Goal: Check status: Check status

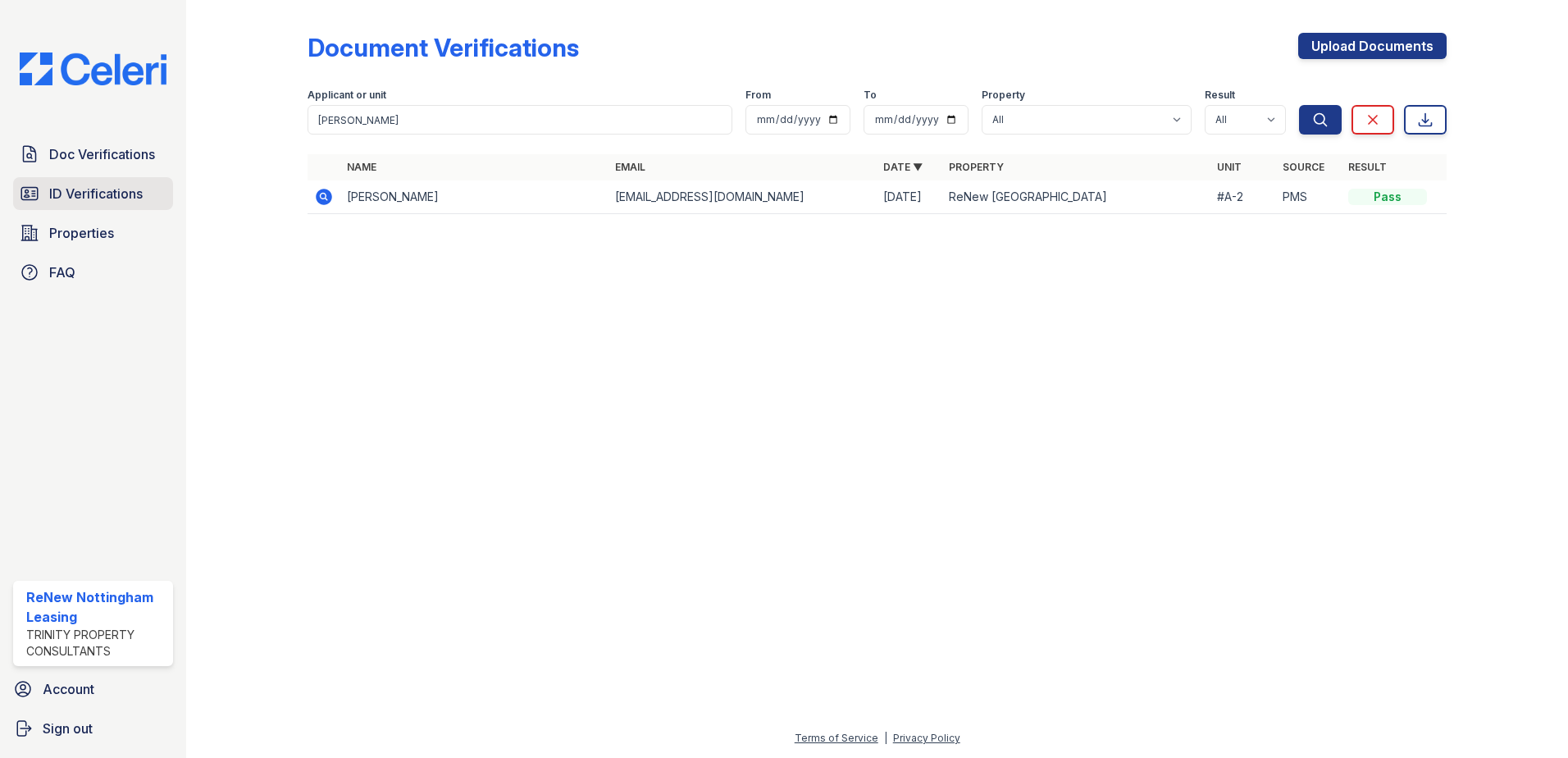
click at [112, 190] on span "ID Verifications" at bounding box center [95, 193] width 94 height 20
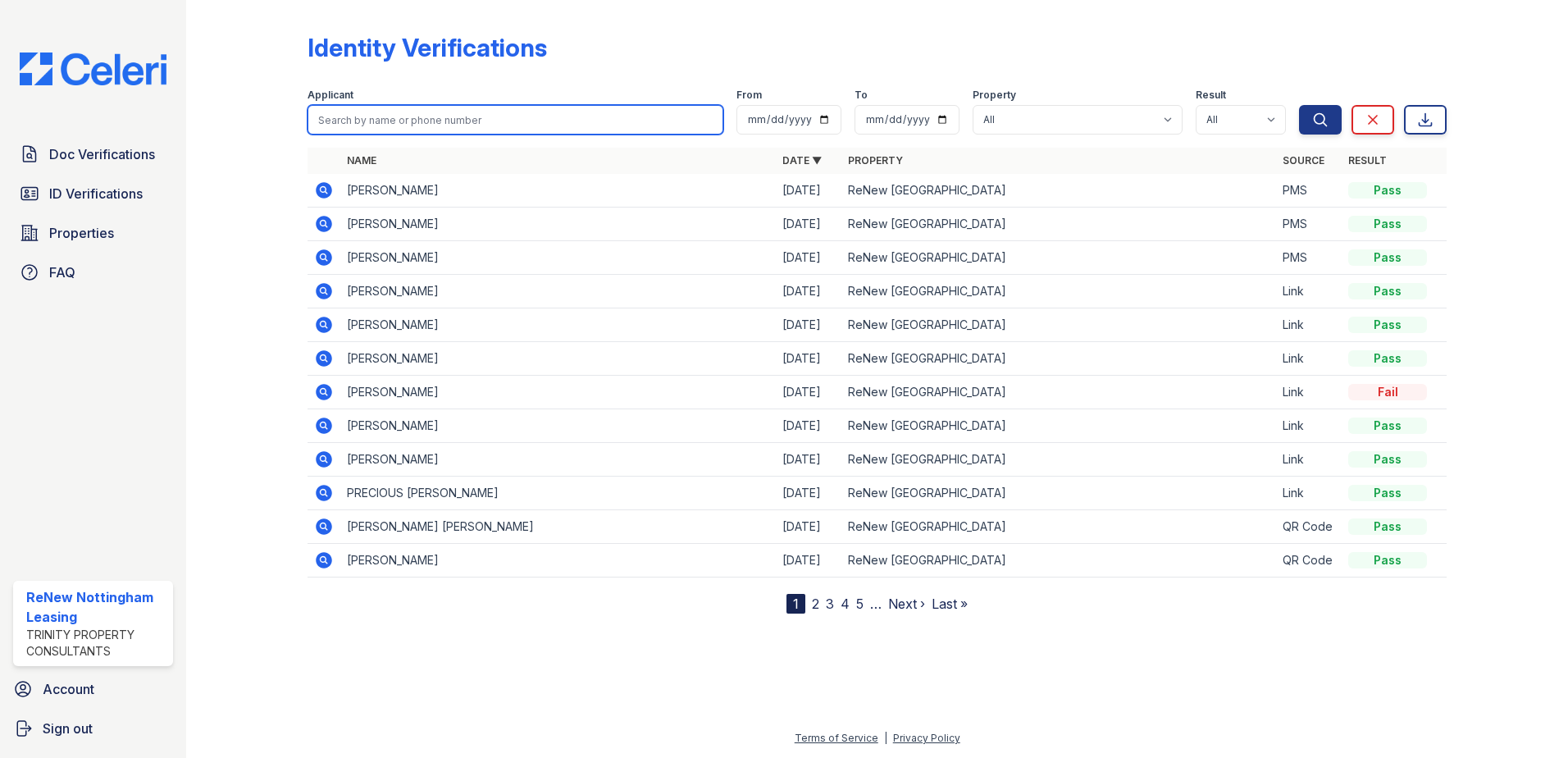
click at [487, 123] on input "search" at bounding box center [516, 120] width 416 height 30
type input "KEV"
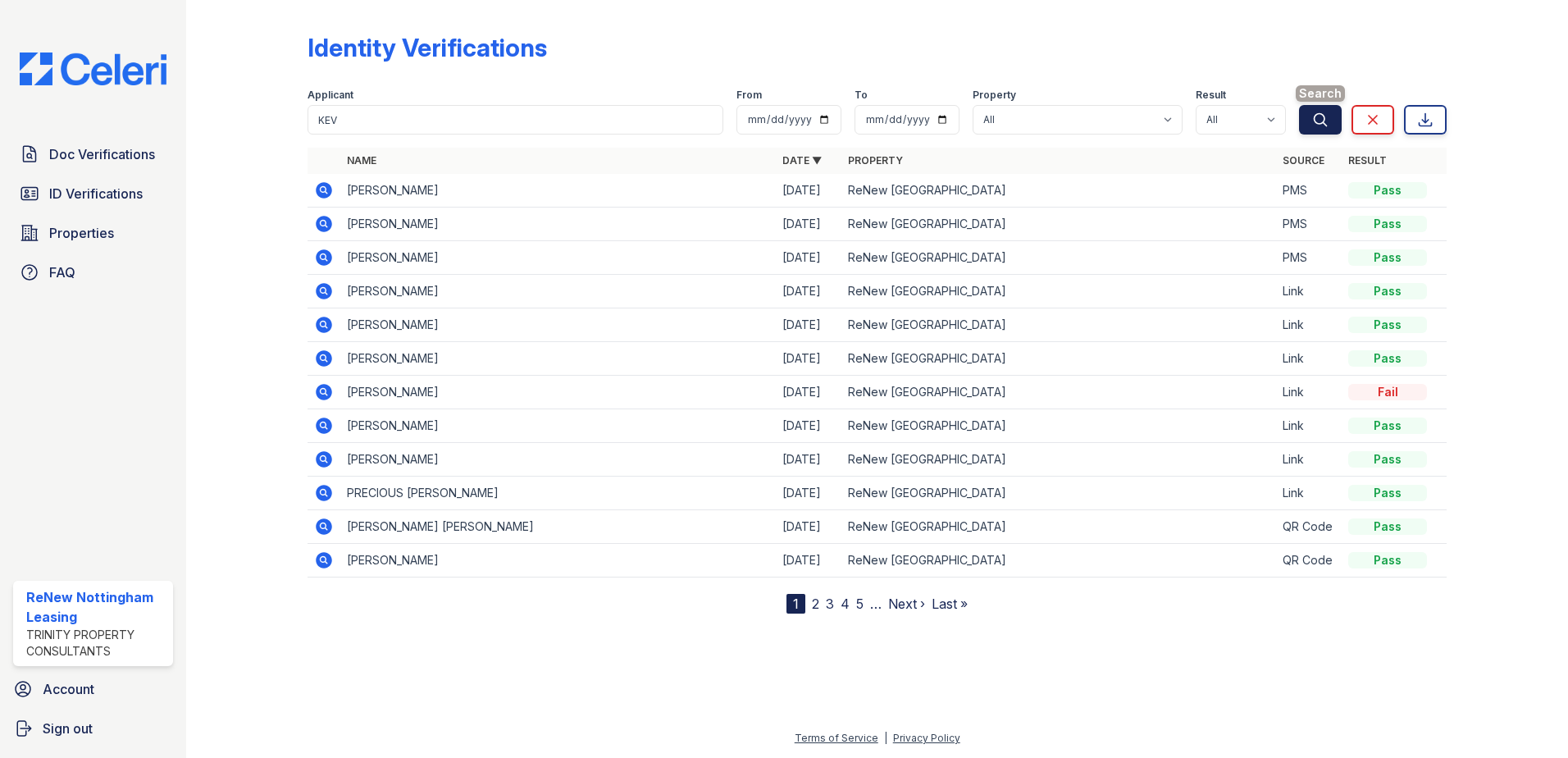
click at [1319, 114] on icon "submit" at bounding box center [1320, 120] width 16 height 16
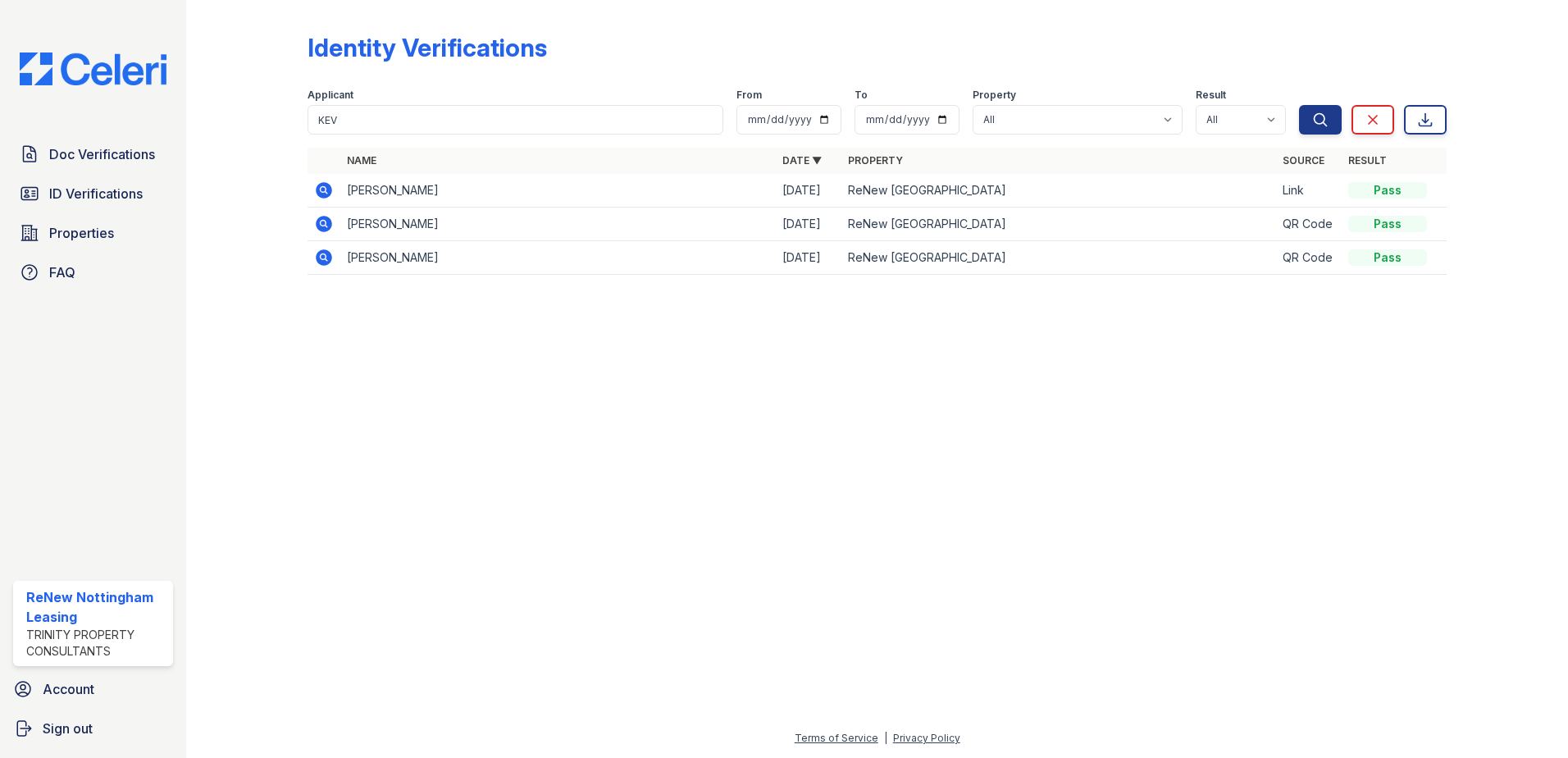
click at [324, 190] on icon at bounding box center [322, 189] width 5 height 5
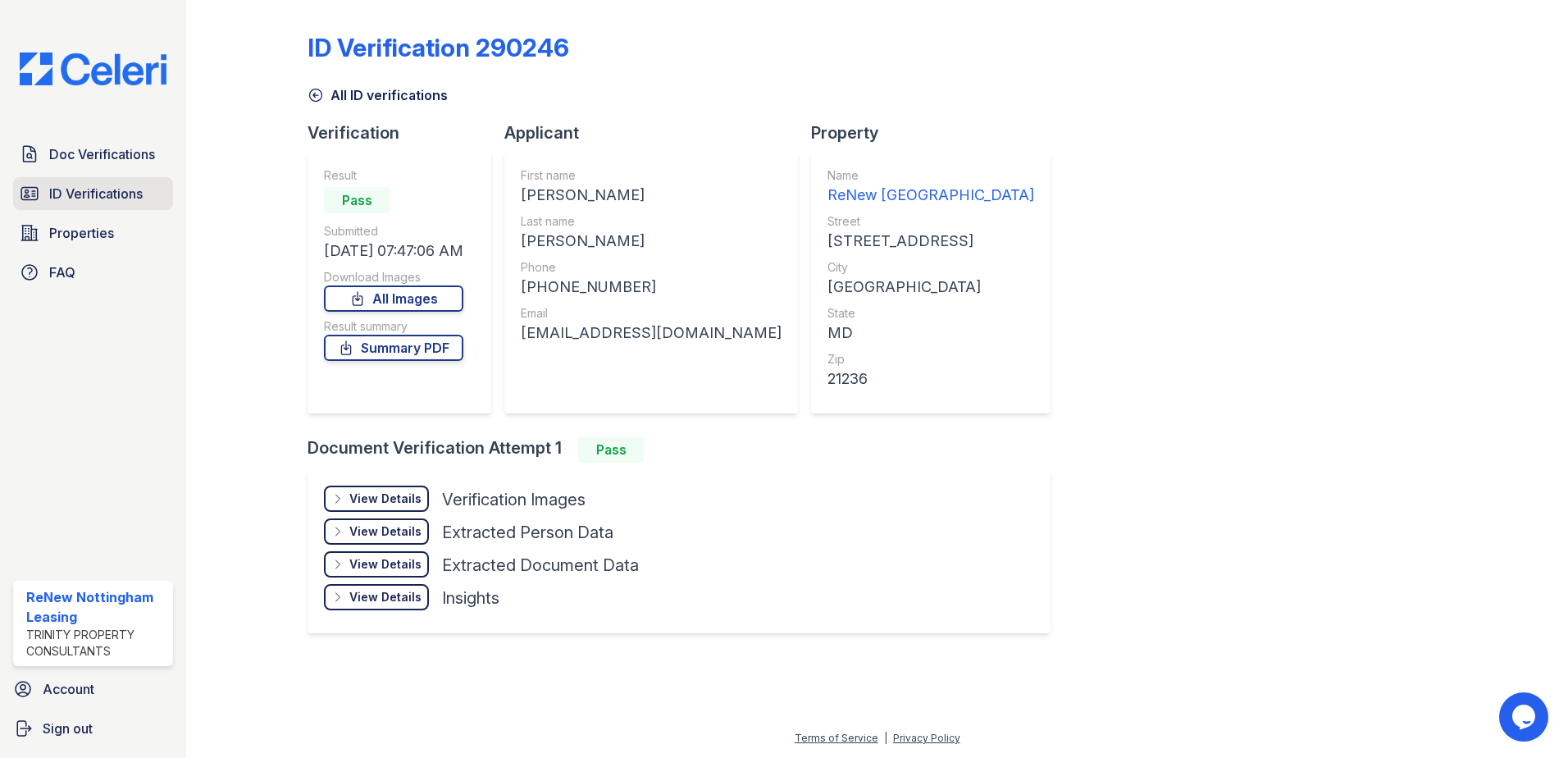
click at [89, 199] on span "ID Verifications" at bounding box center [95, 193] width 94 height 20
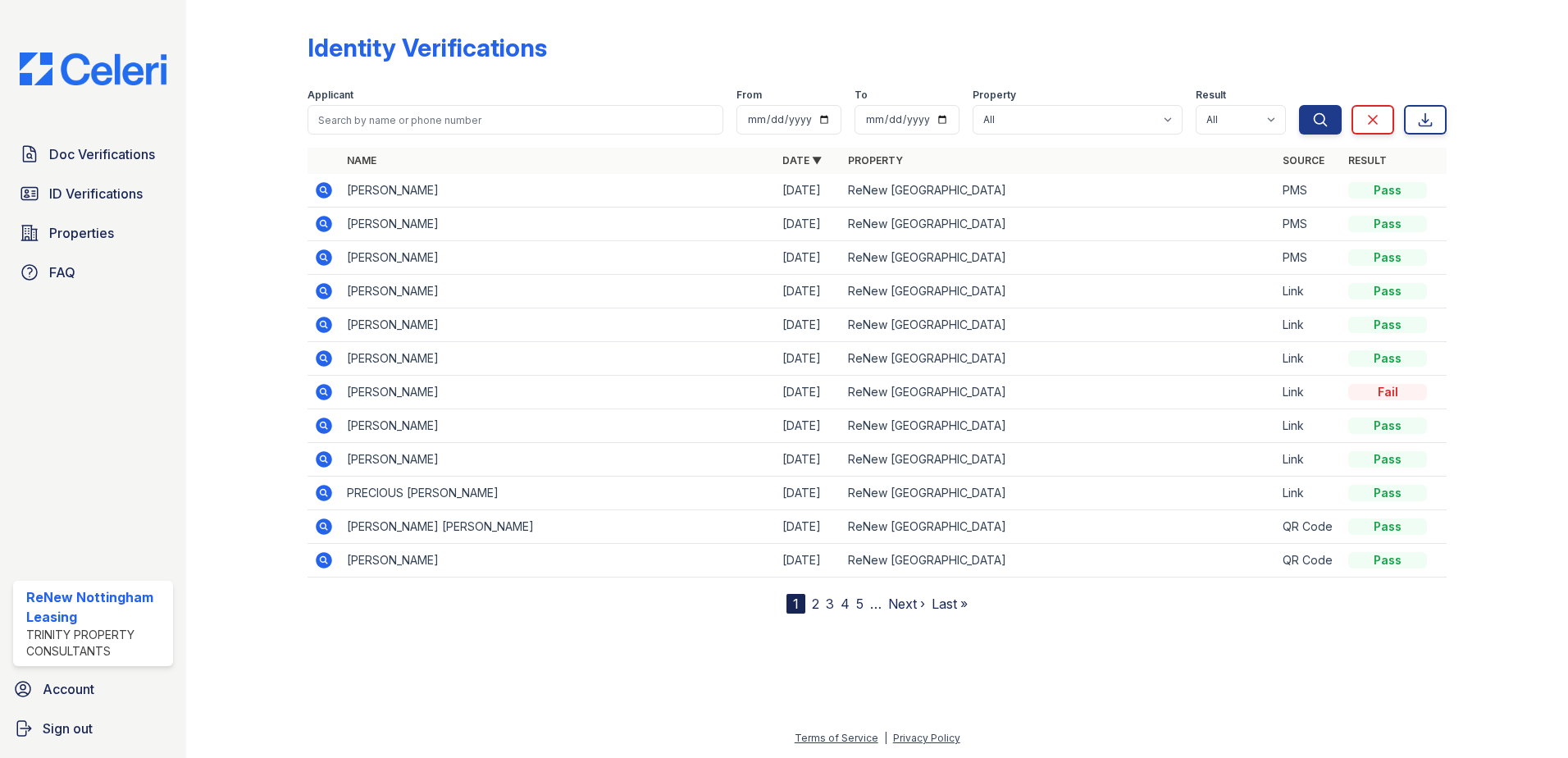
click at [325, 194] on icon at bounding box center [324, 191] width 16 height 16
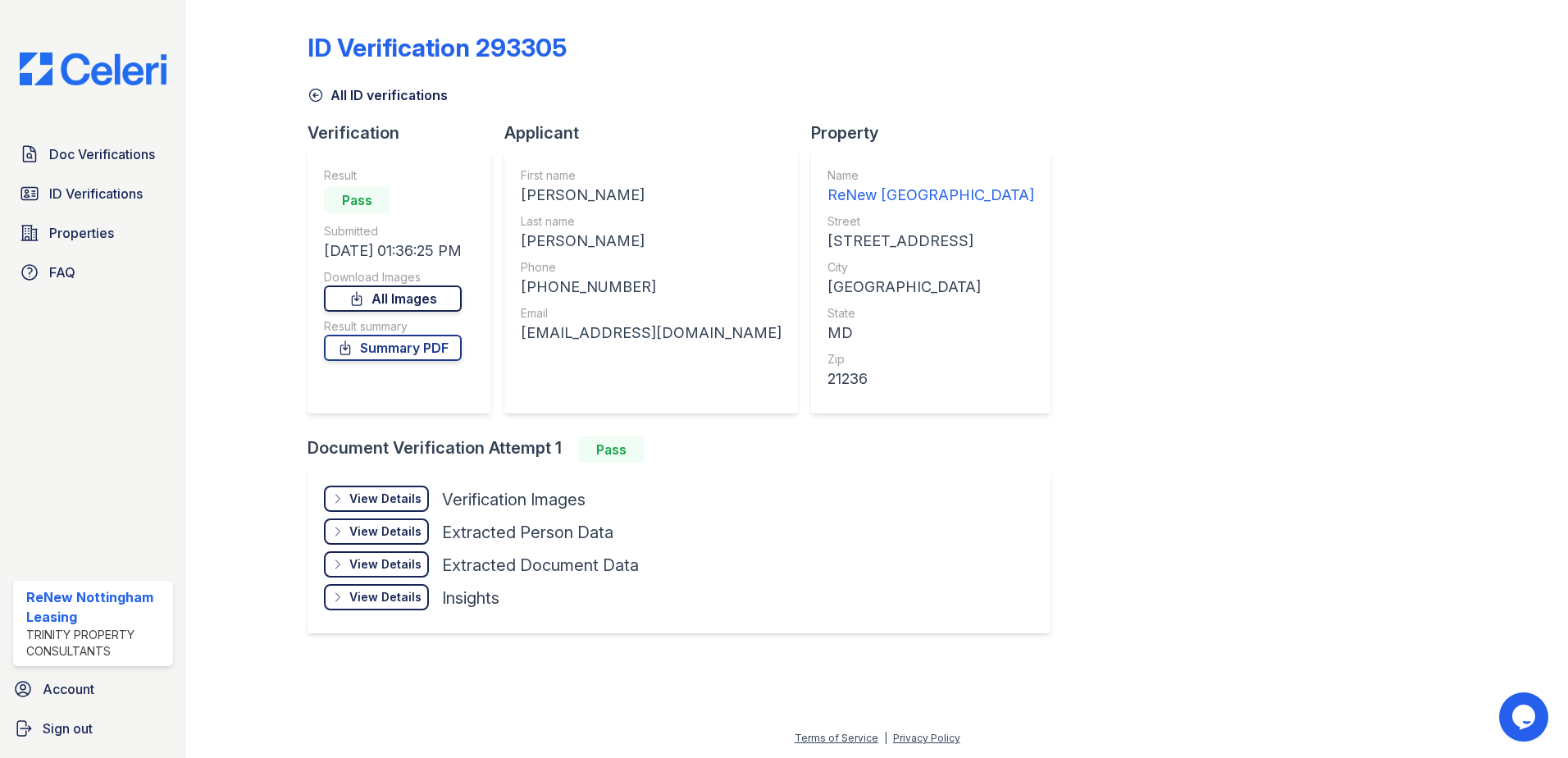
click at [374, 303] on link "All Images" at bounding box center [393, 298] width 138 height 26
